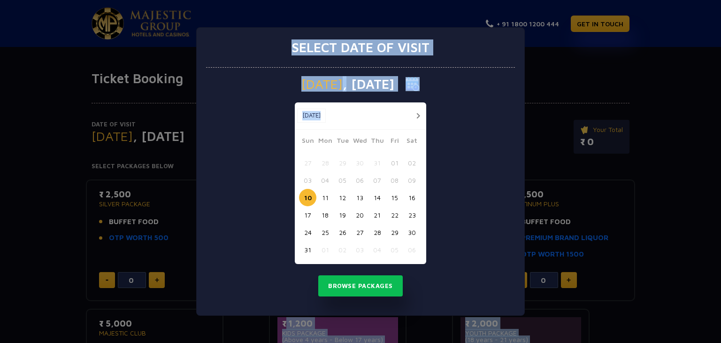
drag, startPoint x: 419, startPoint y: 121, endPoint x: 340, endPoint y: 364, distance: 256.1
click at [340, 342] on html "+ 91 1800 1200 444 GET IN TOUCH Ticket Booking Date of Visit [DATE] Change Your…" at bounding box center [360, 267] width 721 height 534
click at [350, 286] on button "Browse Packages" at bounding box center [360, 286] width 85 height 22
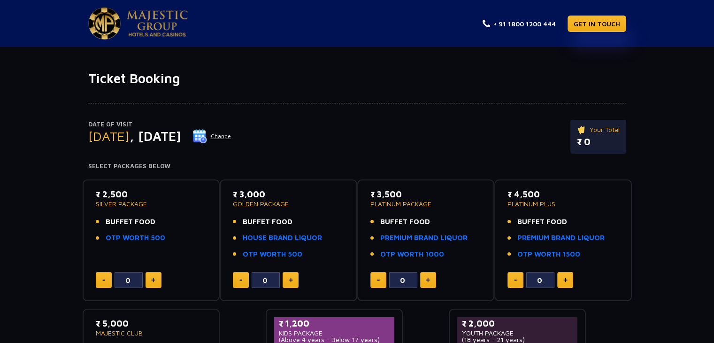
click at [287, 128] on div "Date of Visit [DATE] Change Your Total ₹ 0" at bounding box center [357, 141] width 538 height 43
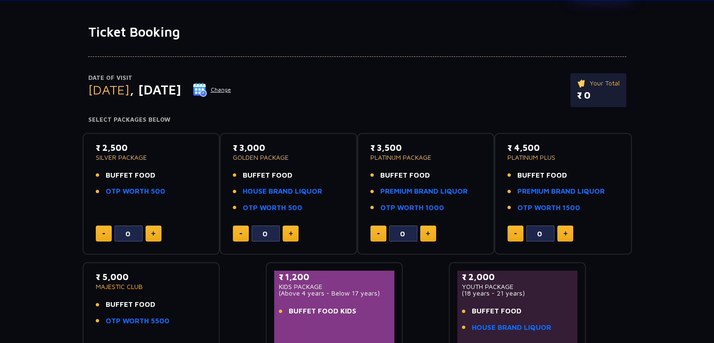
scroll to position [47, 0]
click at [113, 189] on link "OTP WORTH 500" at bounding box center [136, 190] width 60 height 11
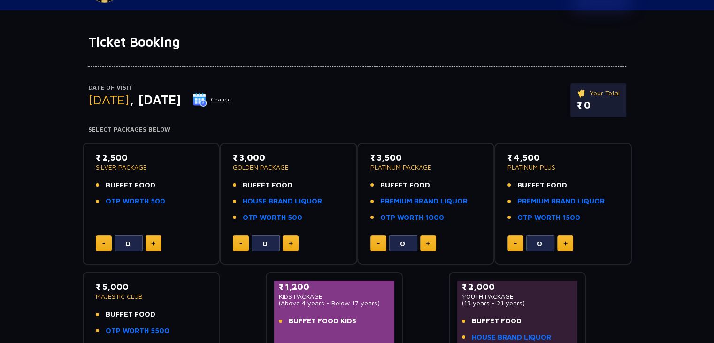
scroll to position [0, 0]
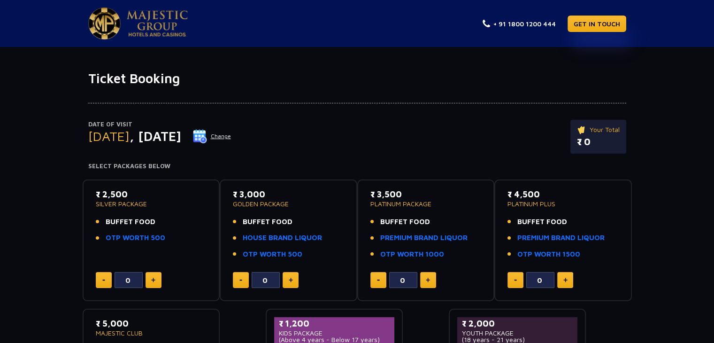
click at [231, 135] on button "Change" at bounding box center [211, 136] width 39 height 15
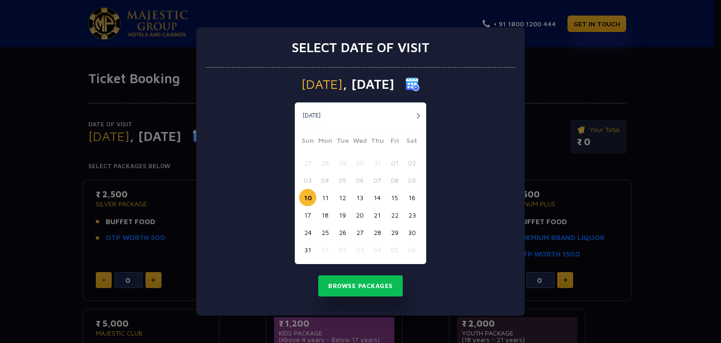
click at [415, 110] on button "button" at bounding box center [418, 116] width 12 height 12
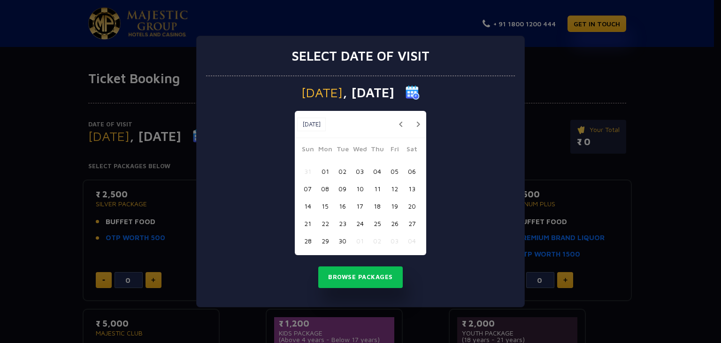
click at [415, 111] on div "[DATE] [DATE]" at bounding box center [360, 124] width 131 height 27
drag, startPoint x: 415, startPoint y: 110, endPoint x: 415, endPoint y: 121, distance: 10.3
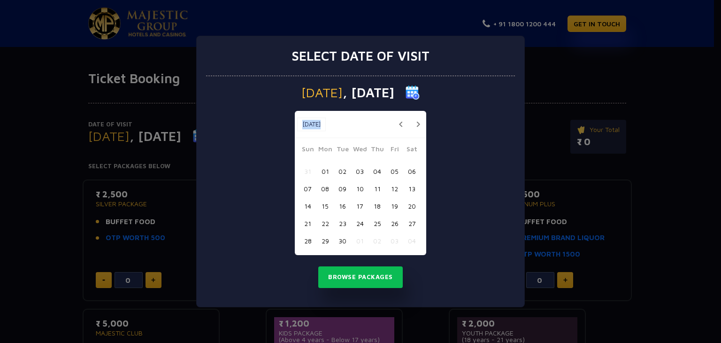
click at [415, 121] on div "[DATE] [DATE]" at bounding box center [360, 124] width 131 height 27
click at [415, 121] on button "button" at bounding box center [418, 124] width 12 height 12
click at [416, 124] on button "button" at bounding box center [418, 124] width 12 height 12
click at [391, 188] on button "10" at bounding box center [394, 188] width 17 height 17
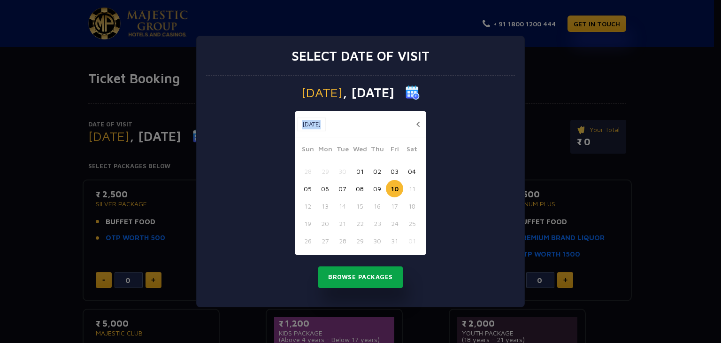
click at [351, 284] on button "Browse Packages" at bounding box center [360, 277] width 85 height 22
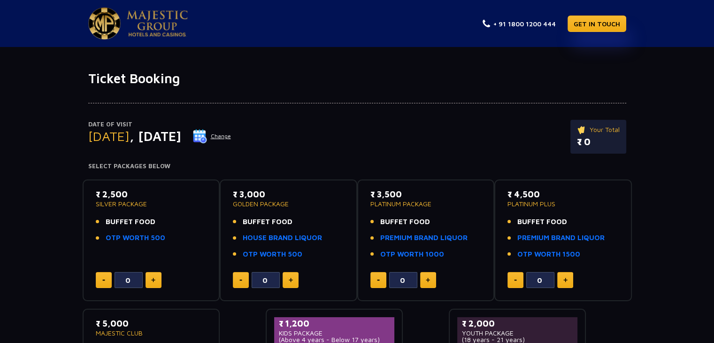
click at [154, 284] on button at bounding box center [154, 280] width 16 height 16
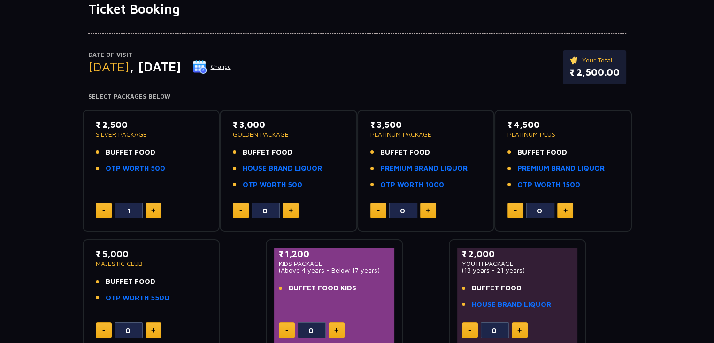
scroll to position [56, 0]
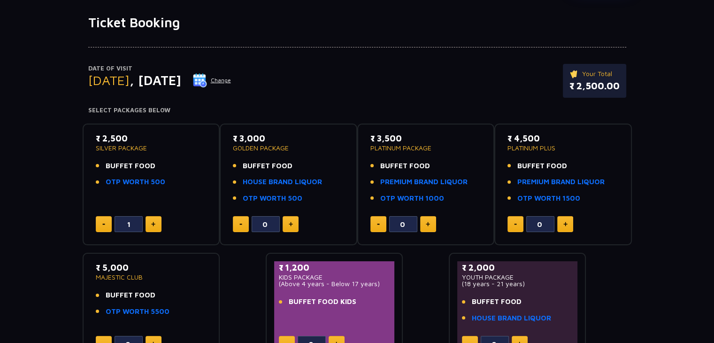
click at [148, 224] on button at bounding box center [154, 224] width 16 height 16
type input "3"
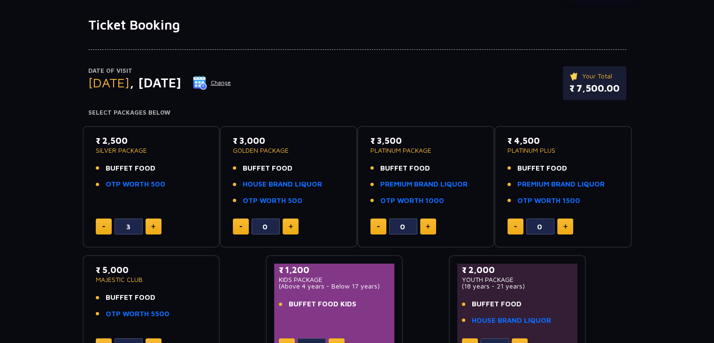
scroll to position [15, 0]
